Goal: Find specific page/section: Find specific page/section

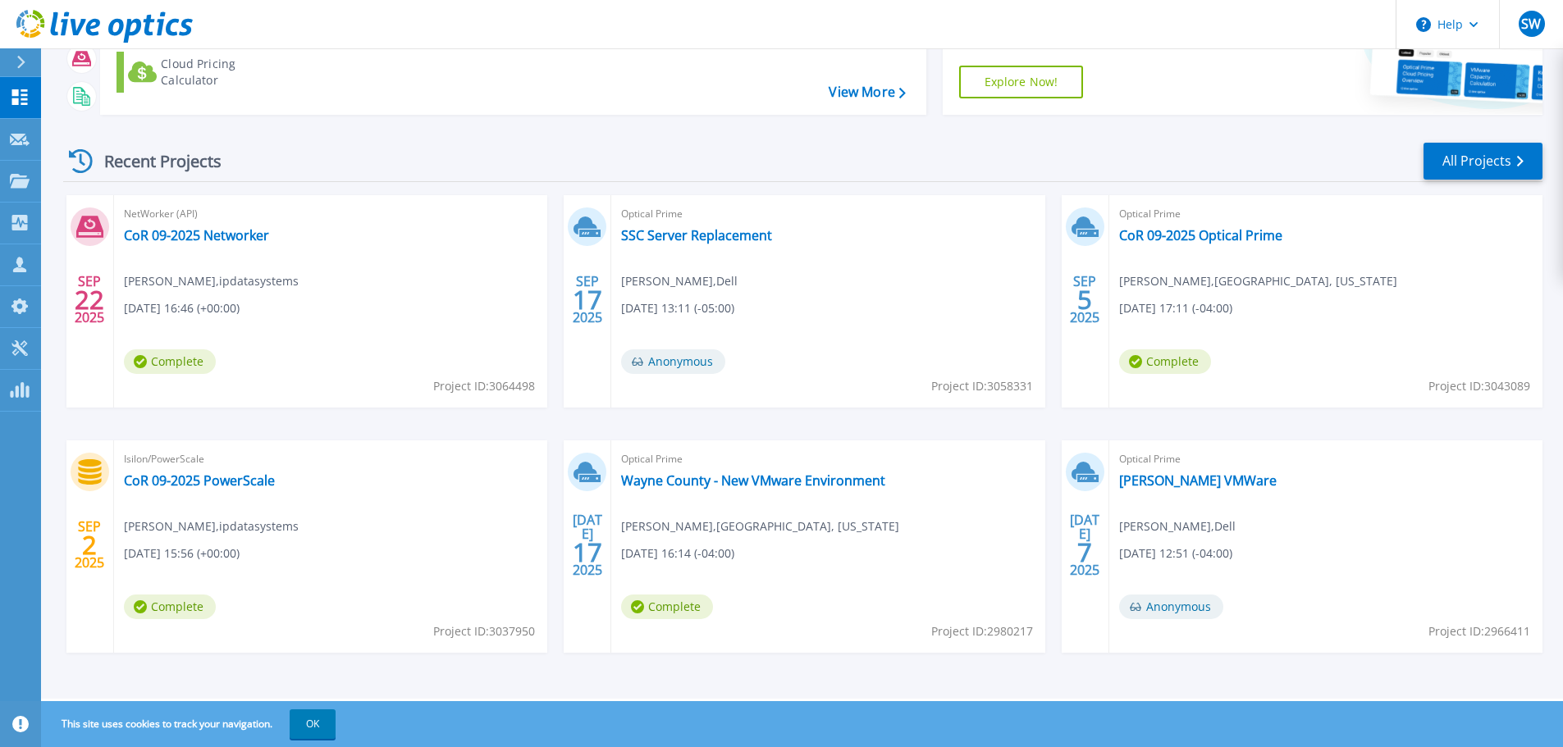
scroll to position [162, 0]
click at [1469, 164] on link "All Projects" at bounding box center [1482, 160] width 119 height 37
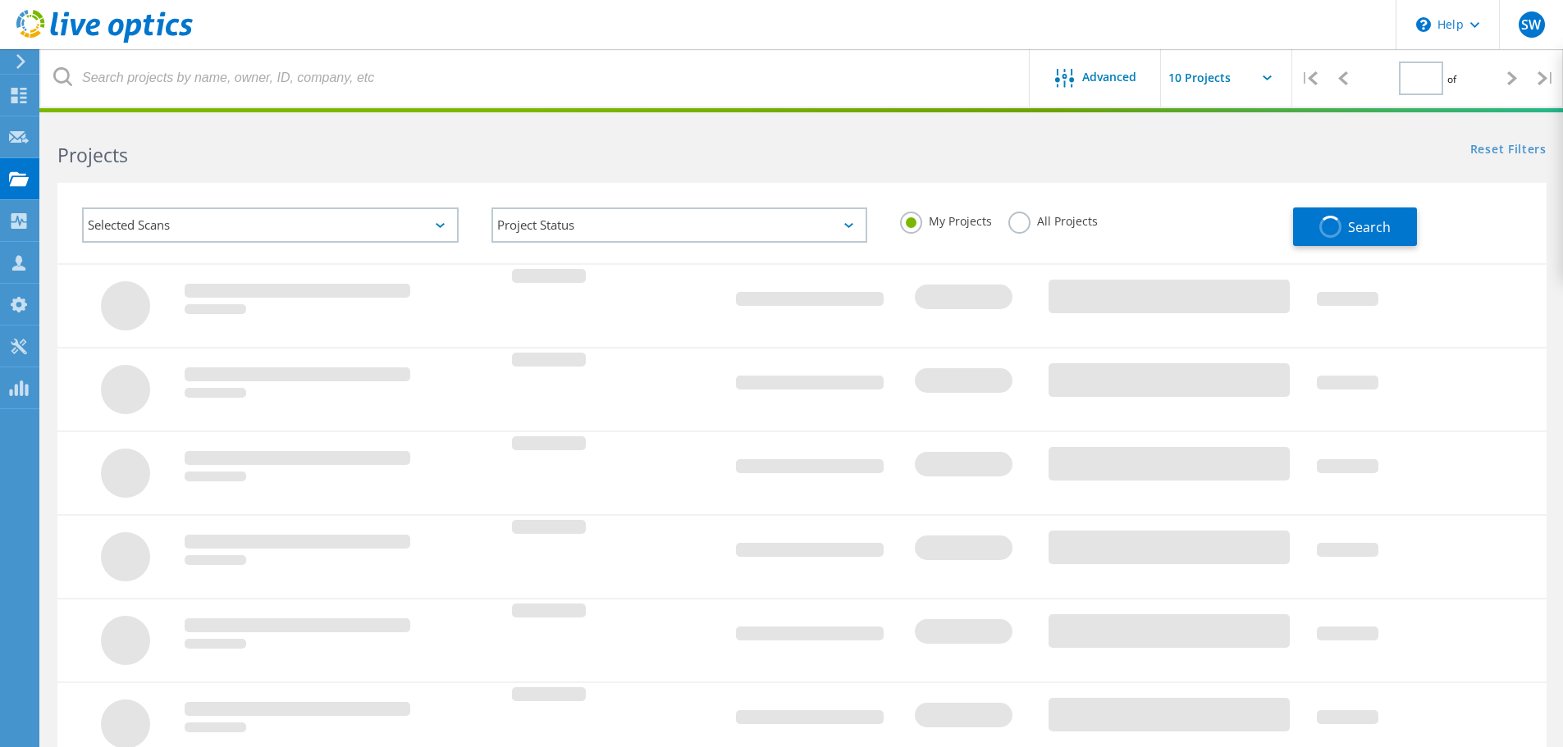
type input "1"
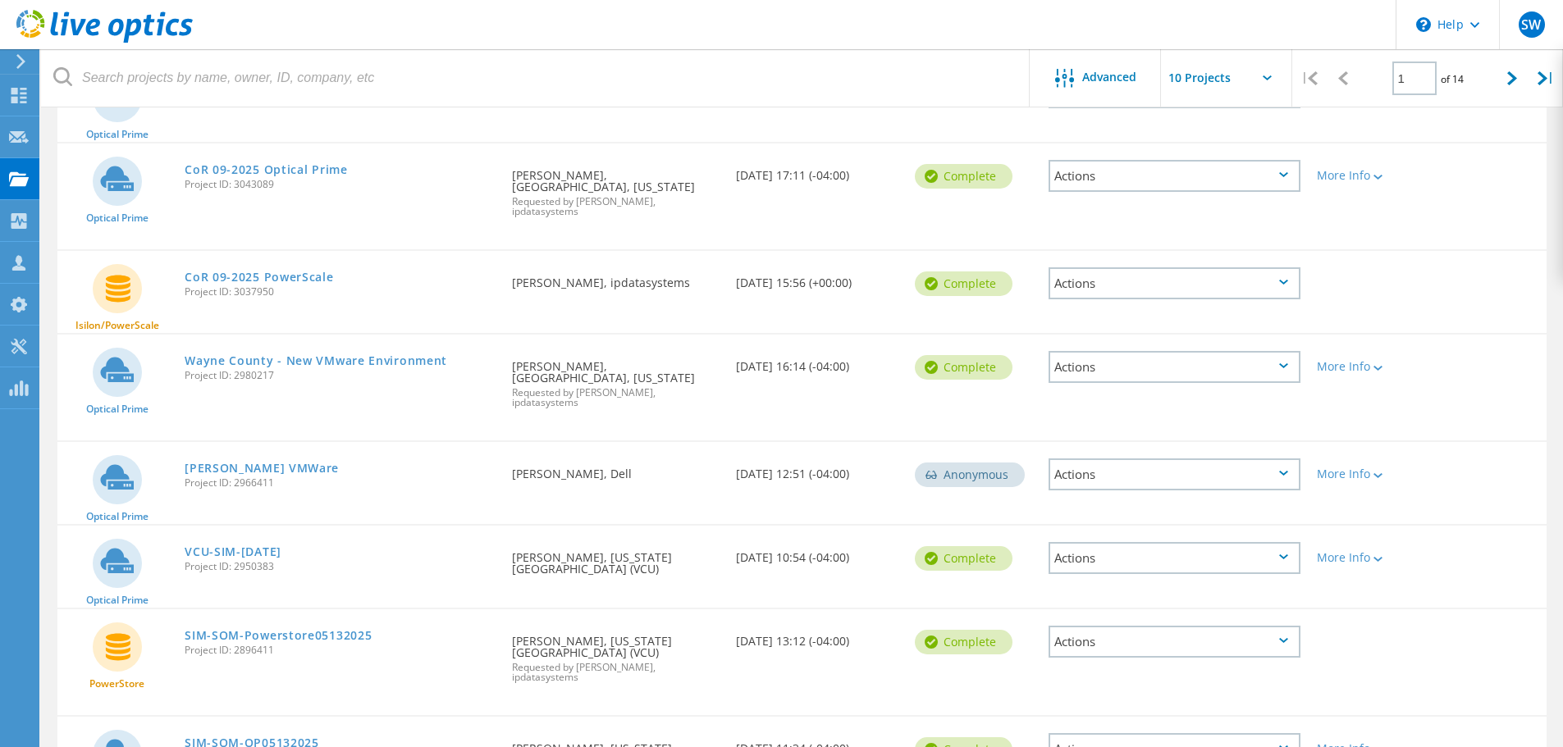
scroll to position [327, 0]
click at [293, 629] on link "SIM-SOM-Powerstore05132025" at bounding box center [278, 634] width 187 height 11
